Goal: Transaction & Acquisition: Purchase product/service

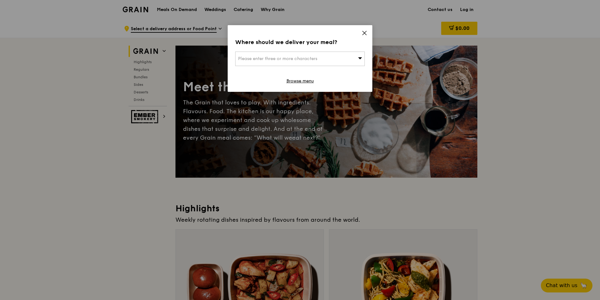
click at [363, 33] on icon at bounding box center [365, 33] width 6 height 6
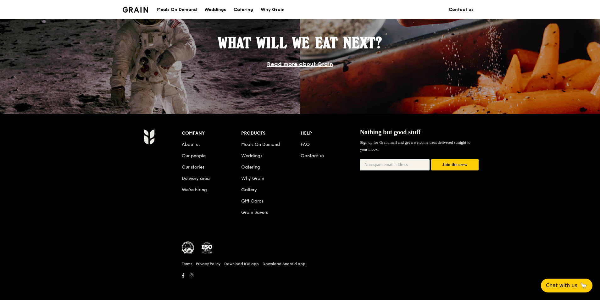
scroll to position [539, 0]
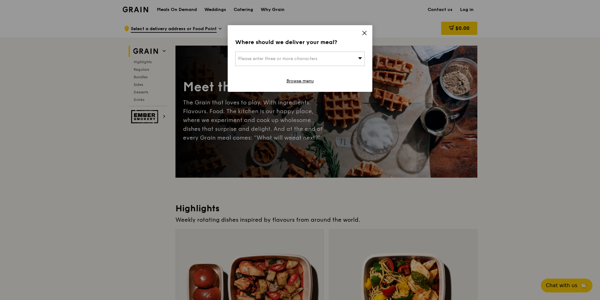
click at [357, 53] on div "Please enter three or more characters" at bounding box center [300, 59] width 130 height 14
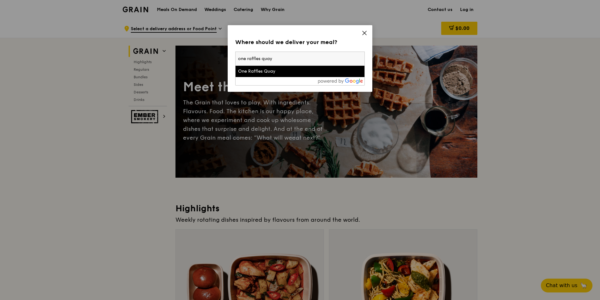
type input "one raffles quay"
click at [328, 70] on div "One Raffles Quay" at bounding box center [284, 71] width 93 height 6
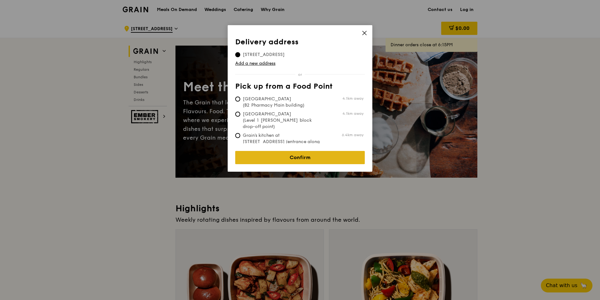
click at [321, 151] on link "Confirm" at bounding box center [300, 157] width 130 height 13
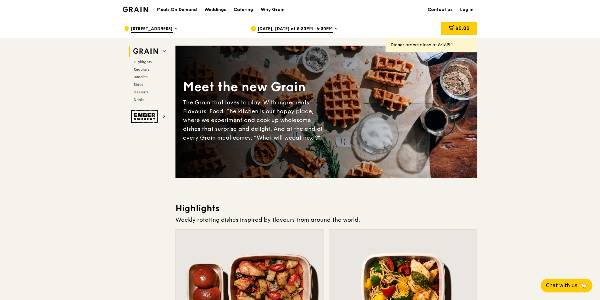
click at [335, 31] on icon at bounding box center [336, 29] width 3 height 6
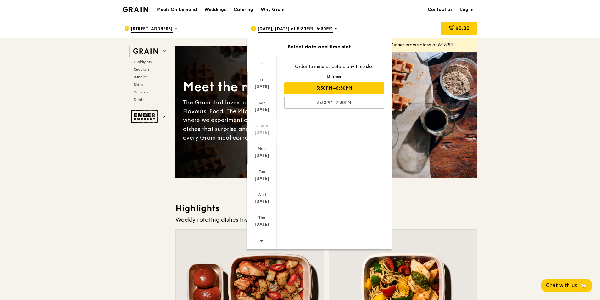
click at [270, 148] on div "Mon" at bounding box center [262, 148] width 28 height 5
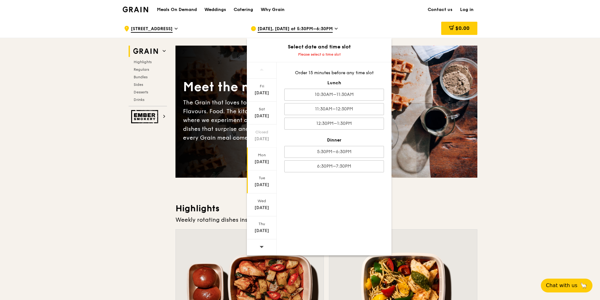
click at [267, 181] on div "Tue Sep 16" at bounding box center [262, 181] width 30 height 23
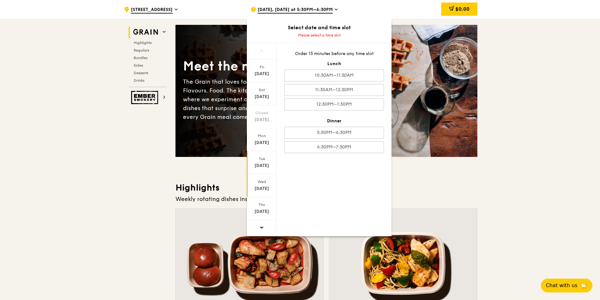
scroll to position [31, 0]
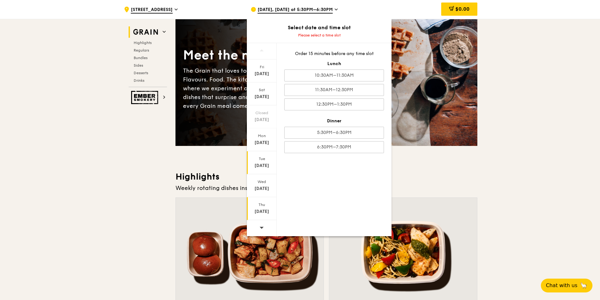
click at [267, 210] on div "Sep 18" at bounding box center [262, 211] width 28 height 6
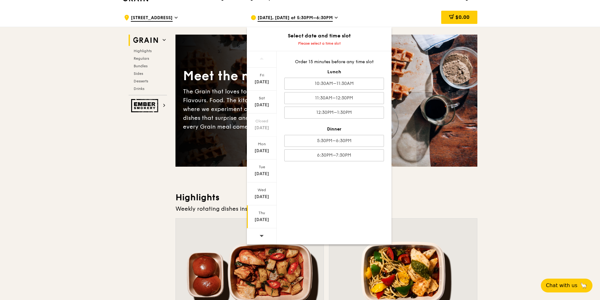
scroll to position [0, 0]
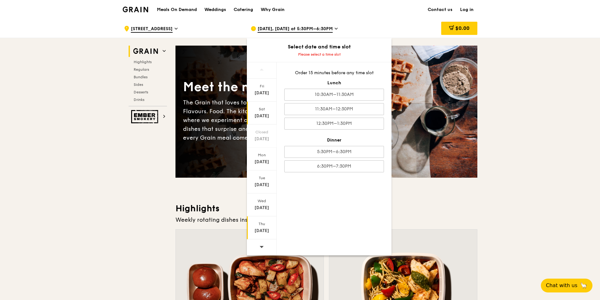
click at [259, 121] on div "Sat Sep 13" at bounding box center [262, 113] width 30 height 23
click at [258, 170] on div "Mon Sep 15" at bounding box center [262, 158] width 30 height 23
click at [262, 181] on div "Tue Sep 16" at bounding box center [262, 181] width 30 height 23
click at [262, 221] on div "Thu Sep 18" at bounding box center [262, 227] width 30 height 23
click at [370, 106] on div "11:30AM–12:30PM" at bounding box center [334, 109] width 100 height 12
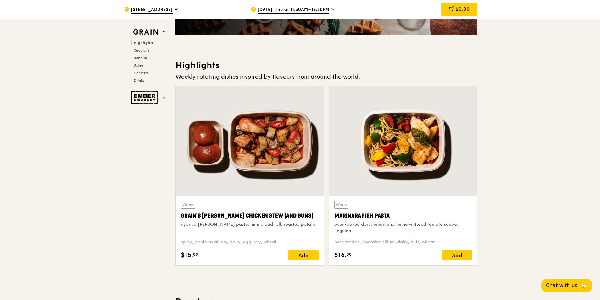
scroll to position [189, 0]
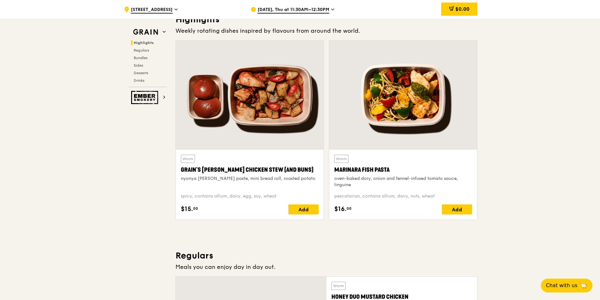
drag, startPoint x: 507, startPoint y: 155, endPoint x: 523, endPoint y: 130, distance: 30.2
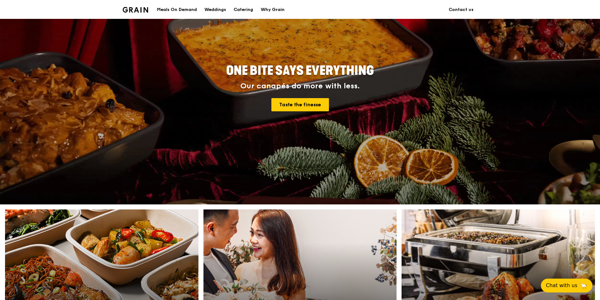
scroll to position [126, 0]
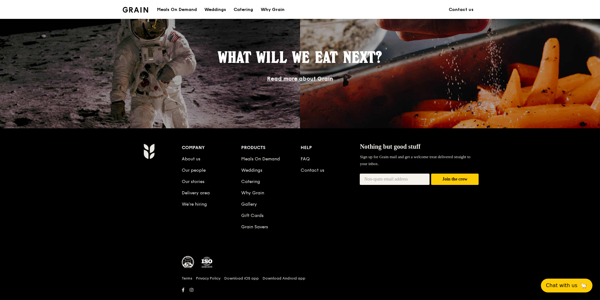
scroll to position [539, 0]
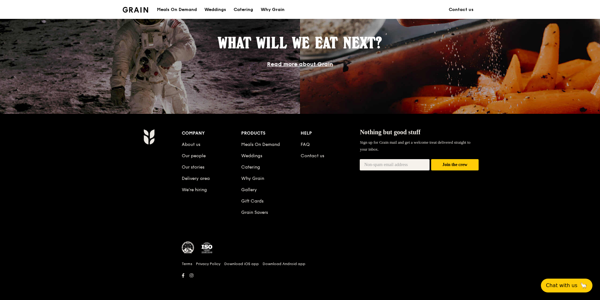
click at [187, 251] on img at bounding box center [188, 247] width 13 height 13
click at [201, 229] on div "Company About us Our people Our stories Delivery area We’re hiring Products Mea…" at bounding box center [330, 204] width 302 height 151
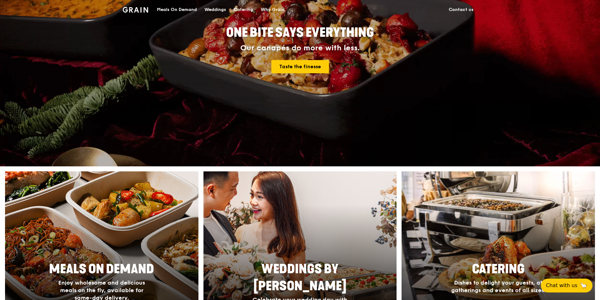
scroll to position [0, 0]
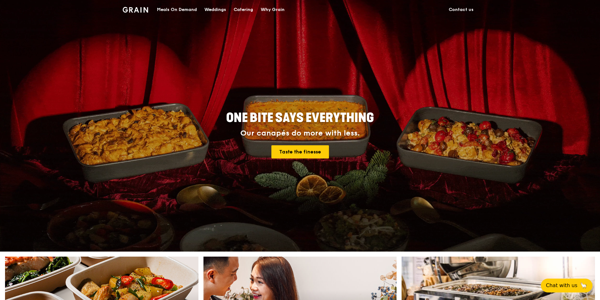
click at [187, 7] on div "Meals On Demand" at bounding box center [177, 9] width 40 height 19
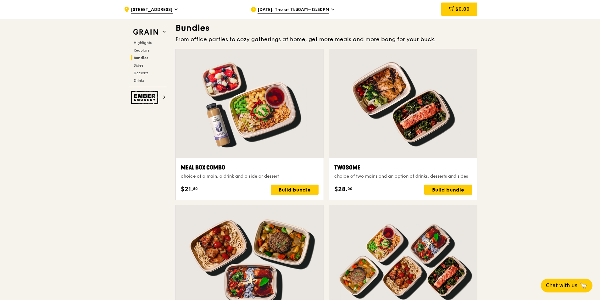
scroll to position [909, 0]
click at [327, 188] on div "Twosome choice of two mains and an option of drinks, desserts and sides $28. 00…" at bounding box center [402, 126] width 153 height 156
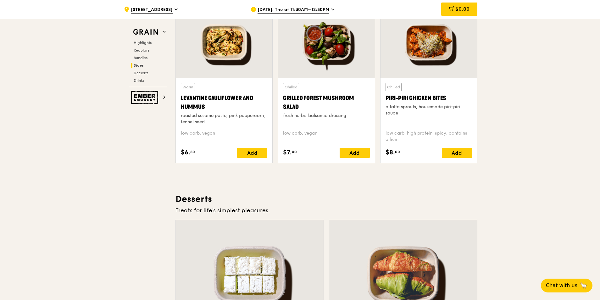
scroll to position [1624, 0]
drag, startPoint x: 378, startPoint y: 165, endPoint x: 360, endPoint y: 175, distance: 20.0
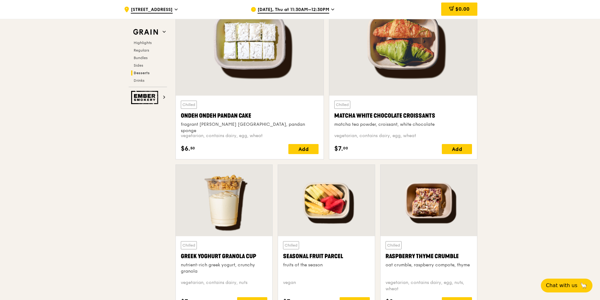
scroll to position [1859, 0]
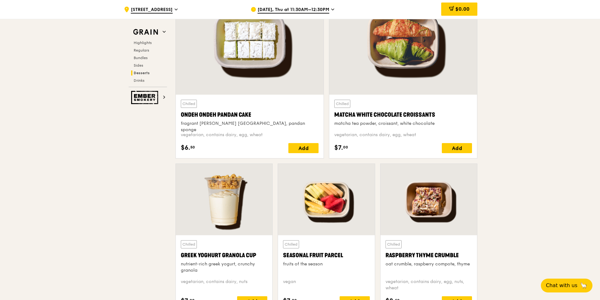
click at [325, 150] on div "Chilled Ondeh Ondeh Pandan Cake fragrant [PERSON_NAME] [GEOGRAPHIC_DATA], panda…" at bounding box center [249, 74] width 153 height 178
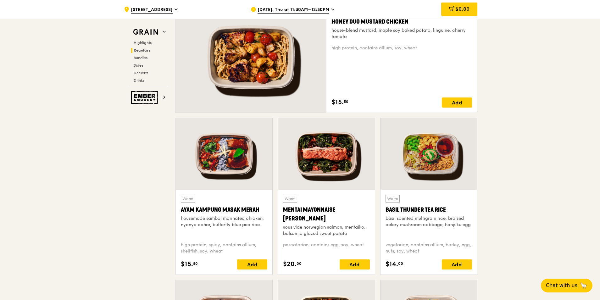
scroll to position [464, 0]
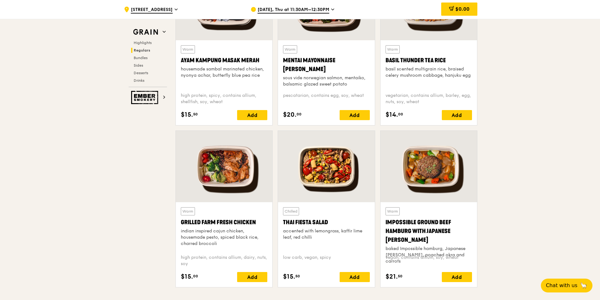
scroll to position [628, 0]
